Goal: Task Accomplishment & Management: Use online tool/utility

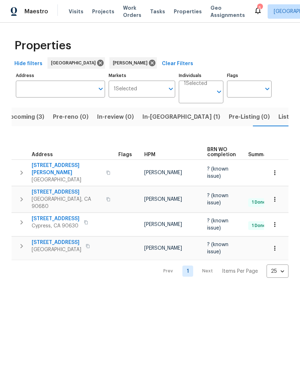
click at [63, 239] on span "[STREET_ADDRESS]" at bounding box center [57, 242] width 50 height 7
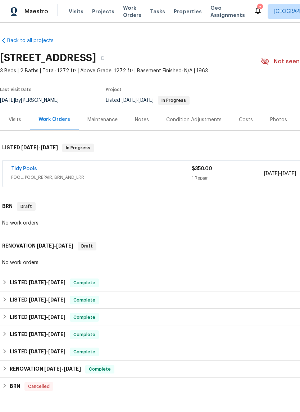
click at [23, 166] on link "Tidy Pools" at bounding box center [24, 168] width 26 height 5
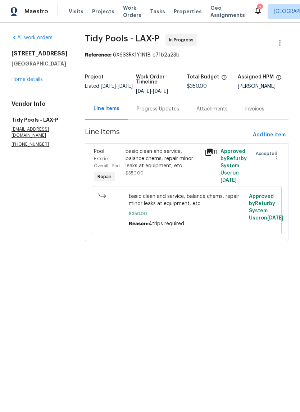
click at [165, 108] on div "Progress Updates" at bounding box center [158, 108] width 42 height 7
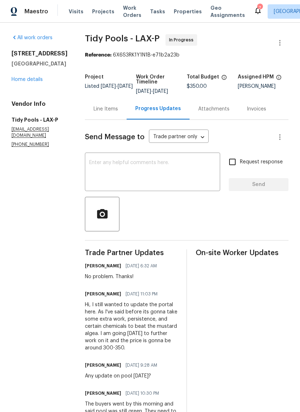
click at [98, 109] on div "Line Items" at bounding box center [105, 108] width 24 height 7
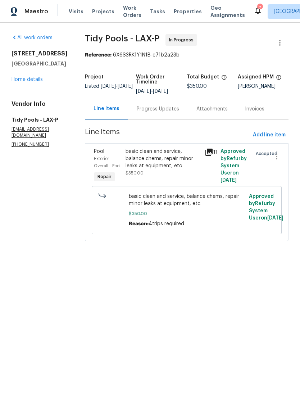
click at [208, 154] on icon at bounding box center [208, 151] width 7 height 7
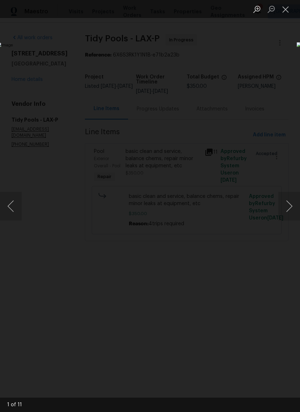
click at [296, 215] on button "Next image" at bounding box center [289, 206] width 22 height 29
click at [292, 217] on button "Next image" at bounding box center [289, 206] width 22 height 29
click at [291, 213] on button "Next image" at bounding box center [289, 206] width 22 height 29
click at [288, 213] on button "Next image" at bounding box center [289, 206] width 22 height 29
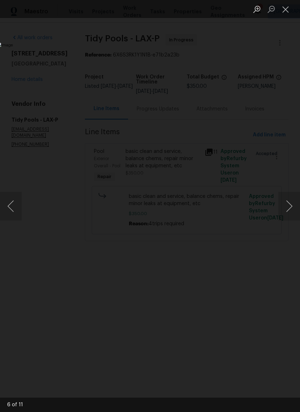
click at [288, 213] on button "Next image" at bounding box center [289, 206] width 22 height 29
click at [286, 214] on button "Next image" at bounding box center [289, 206] width 22 height 29
click at [287, 212] on button "Next image" at bounding box center [289, 206] width 22 height 29
click at [287, 210] on button "Next image" at bounding box center [289, 206] width 22 height 29
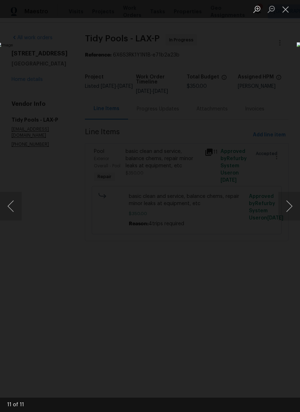
click at [286, 211] on button "Next image" at bounding box center [289, 206] width 22 height 29
click at [287, 210] on button "Next image" at bounding box center [289, 206] width 22 height 29
click at [287, 209] on button "Next image" at bounding box center [289, 206] width 22 height 29
click at [288, 4] on button "Close lightbox" at bounding box center [285, 9] width 14 height 13
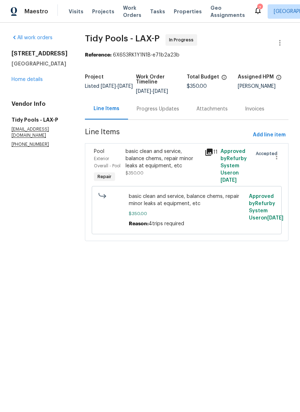
click at [30, 82] on link "Home details" at bounding box center [27, 79] width 31 height 5
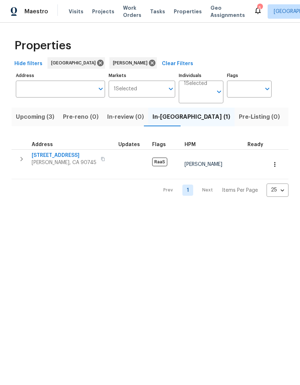
scroll to position [0, 10]
click at [45, 153] on span "[STREET_ADDRESS]" at bounding box center [64, 155] width 65 height 7
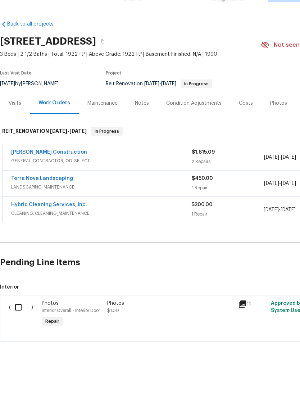
click at [30, 192] on link "Terra Nova Landscaping" at bounding box center [42, 194] width 62 height 5
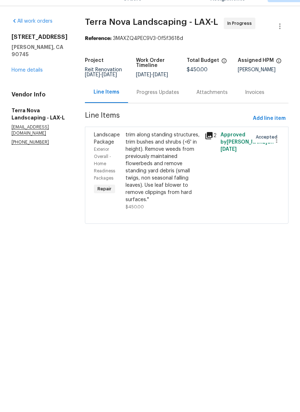
click at [175, 160] on div "trim along standing structures, trim bushes and shrubs (<6' in height). Remove …" at bounding box center [162, 184] width 75 height 72
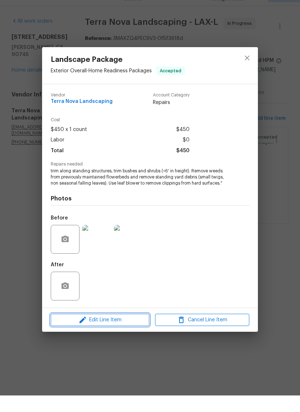
click at [124, 332] on span "Edit Line Item" at bounding box center [100, 336] width 94 height 9
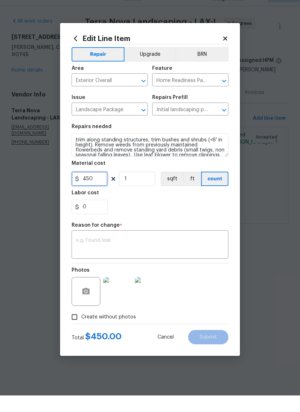
click at [95, 188] on input "450" at bounding box center [90, 195] width 36 height 14
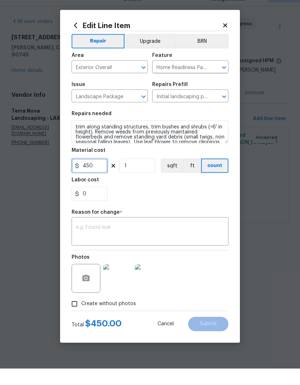
click at [88, 175] on input "450" at bounding box center [90, 182] width 36 height 14
type input "300"
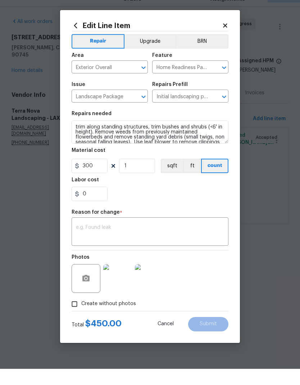
click at [144, 241] on textarea at bounding box center [150, 248] width 148 height 15
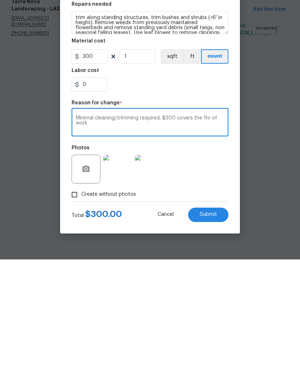
type textarea "Minimal cleaning/trimming required. $300 covers the 1hr of work"
click at [176, 203] on div "0" at bounding box center [150, 210] width 157 height 14
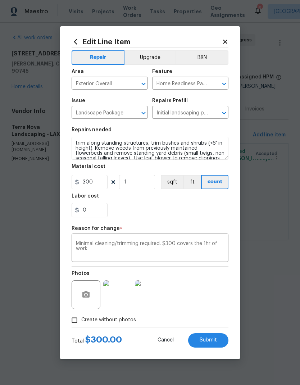
click at [213, 341] on span "Submit" at bounding box center [208, 339] width 17 height 5
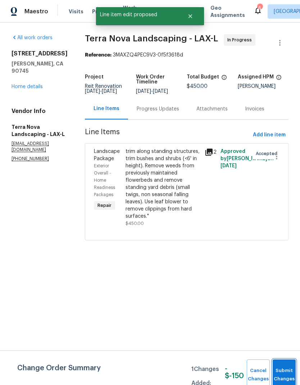
click at [286, 369] on button "Submit Changes" at bounding box center [284, 374] width 23 height 31
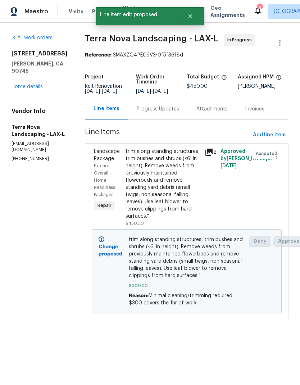
click at [34, 82] on div "639 E Pacific St Carson, CA 90745 Home details" at bounding box center [40, 70] width 56 height 40
click at [32, 84] on link "Home details" at bounding box center [27, 86] width 31 height 5
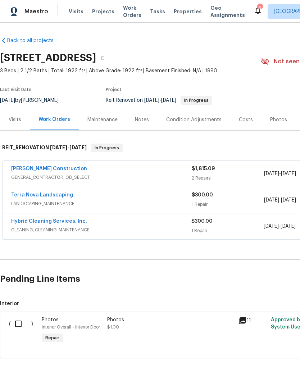
click at [43, 169] on link "Navarro Construction" at bounding box center [49, 168] width 76 height 5
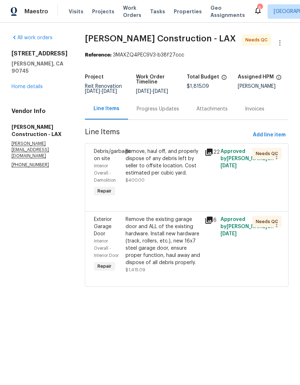
click at [180, 262] on div "Remove the existing garage door and ALL of the existing hardware. Install new h…" at bounding box center [162, 241] width 75 height 50
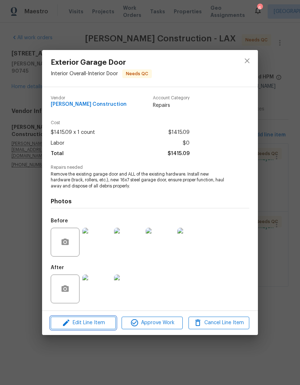
click at [105, 322] on span "Edit Line Item" at bounding box center [83, 322] width 61 height 9
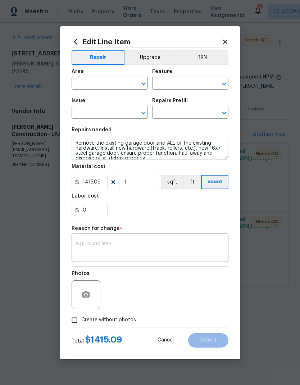
type input "Interior Overall"
type input "Interior Door"
type input "Exterior Garage Door"
type input "Replace Garage Door 16x7 (Steel) $1,415.09"
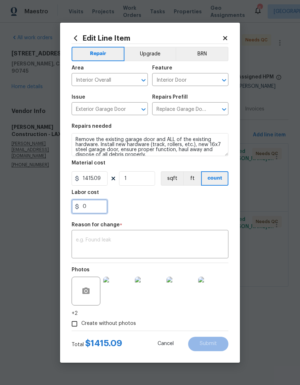
click at [98, 205] on input "0" at bounding box center [90, 206] width 36 height 14
type input "150"
click at [168, 207] on div "150" at bounding box center [150, 206] width 157 height 14
click at [138, 246] on textarea at bounding box center [150, 244] width 148 height 15
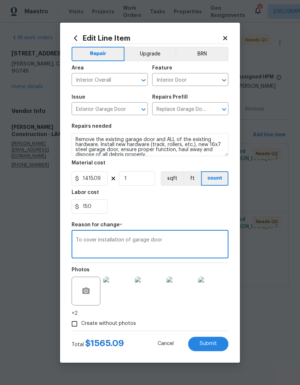
type textarea "To cover installation of garage door"
click at [215, 345] on span "Submit" at bounding box center [208, 343] width 17 height 5
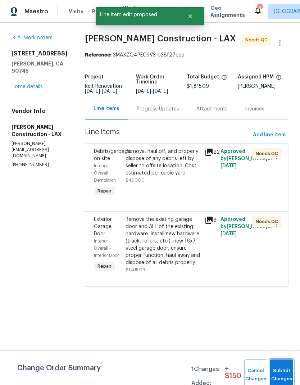
click at [284, 374] on span "Submit Changes" at bounding box center [282, 374] width 16 height 17
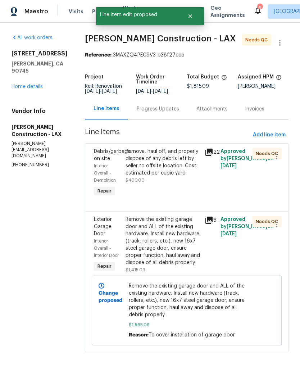
click at [32, 75] on div "639 E Pacific St Carson, CA 90745 Home details" at bounding box center [40, 70] width 56 height 40
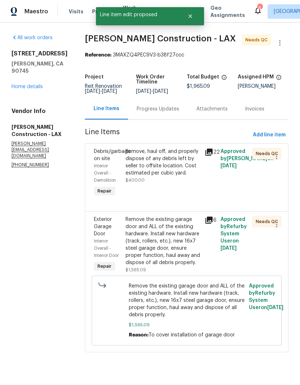
click at [34, 84] on link "Home details" at bounding box center [27, 86] width 31 height 5
